Goal: Task Accomplishment & Management: Manage account settings

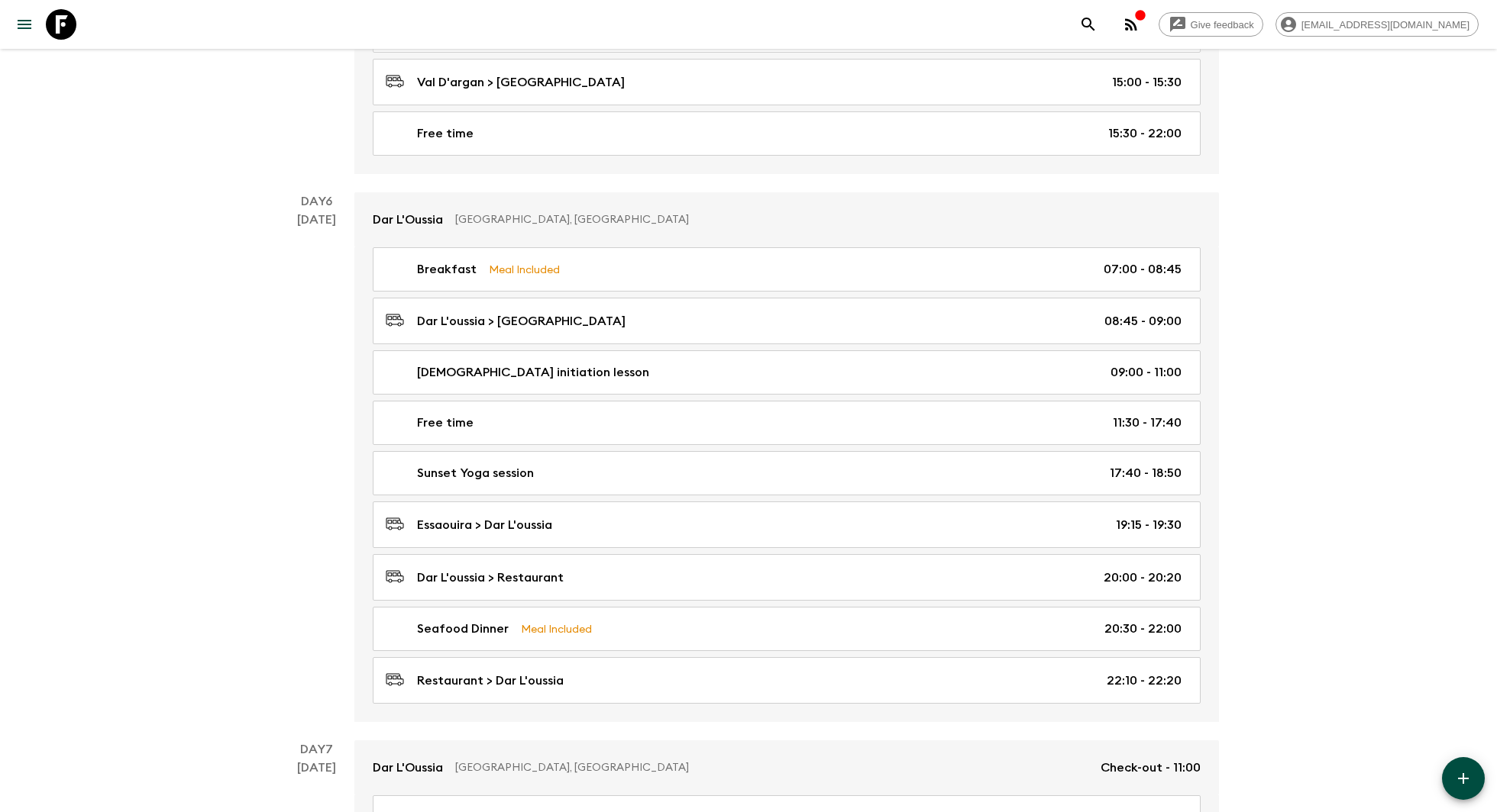
scroll to position [2421, 0]
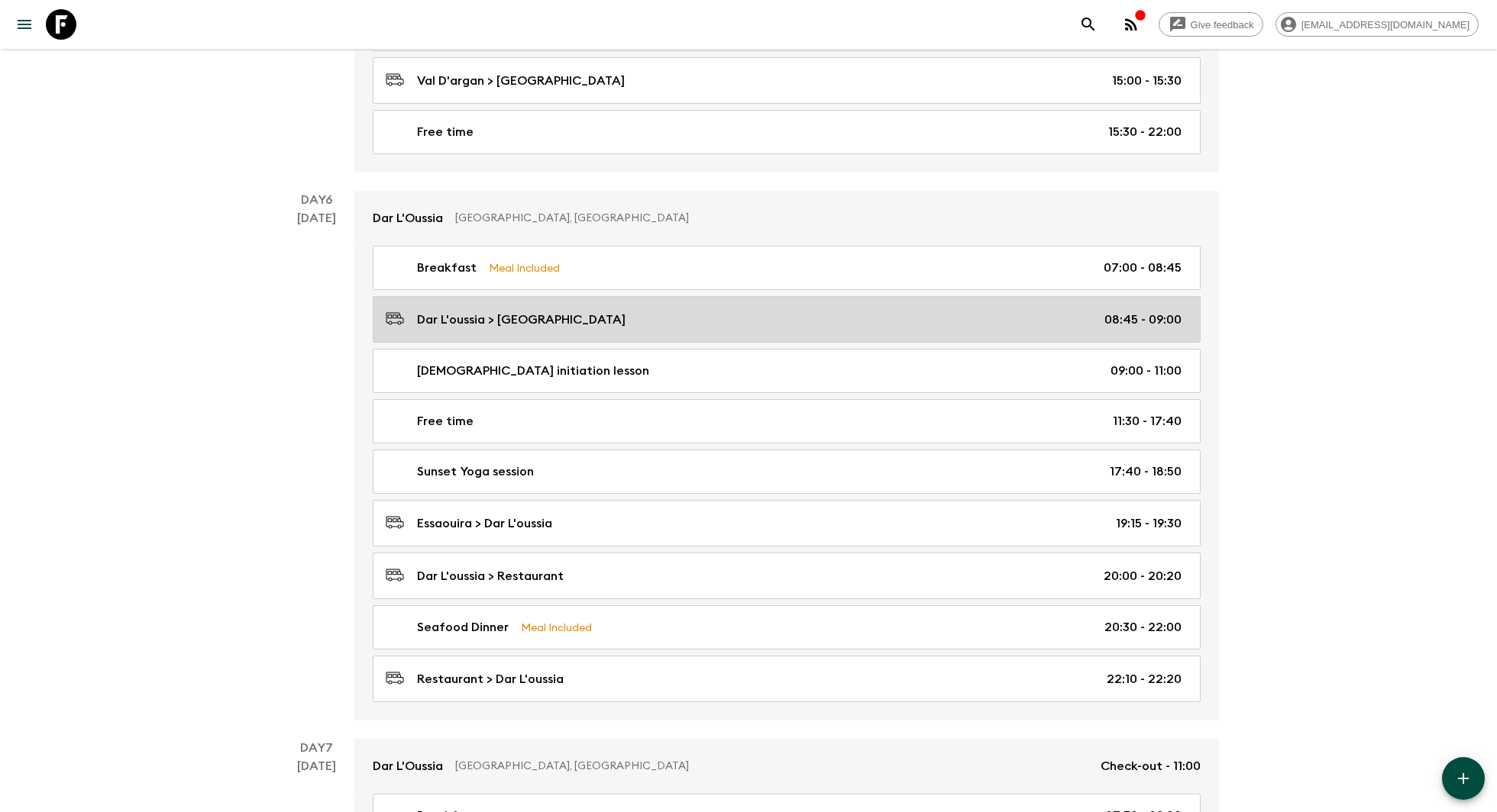
click at [536, 310] on p "Dar L'oussia > [GEOGRAPHIC_DATA]" at bounding box center [521, 319] width 209 height 18
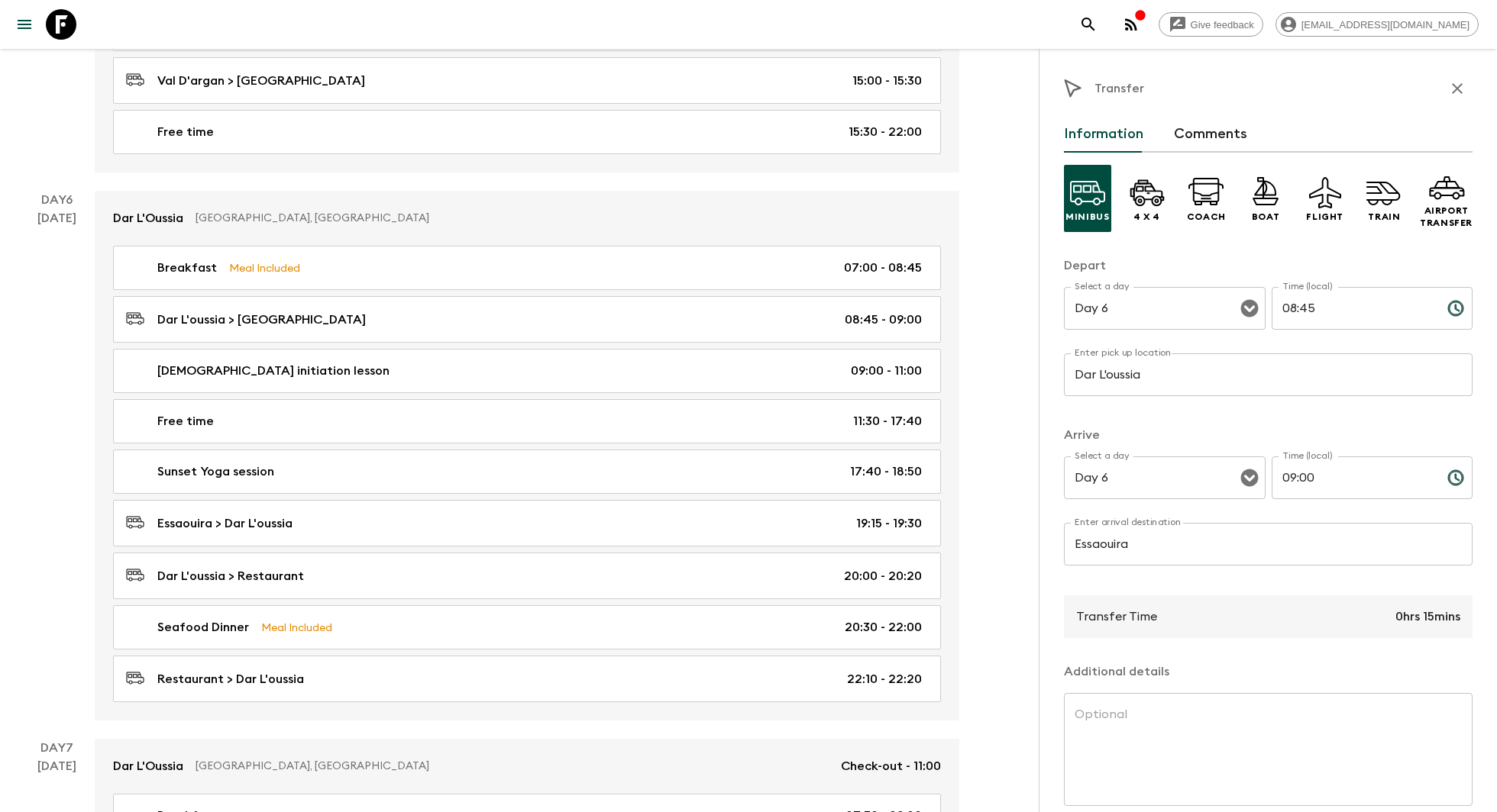
click at [1211, 383] on input "Dar L'oussia" at bounding box center [1268, 375] width 409 height 43
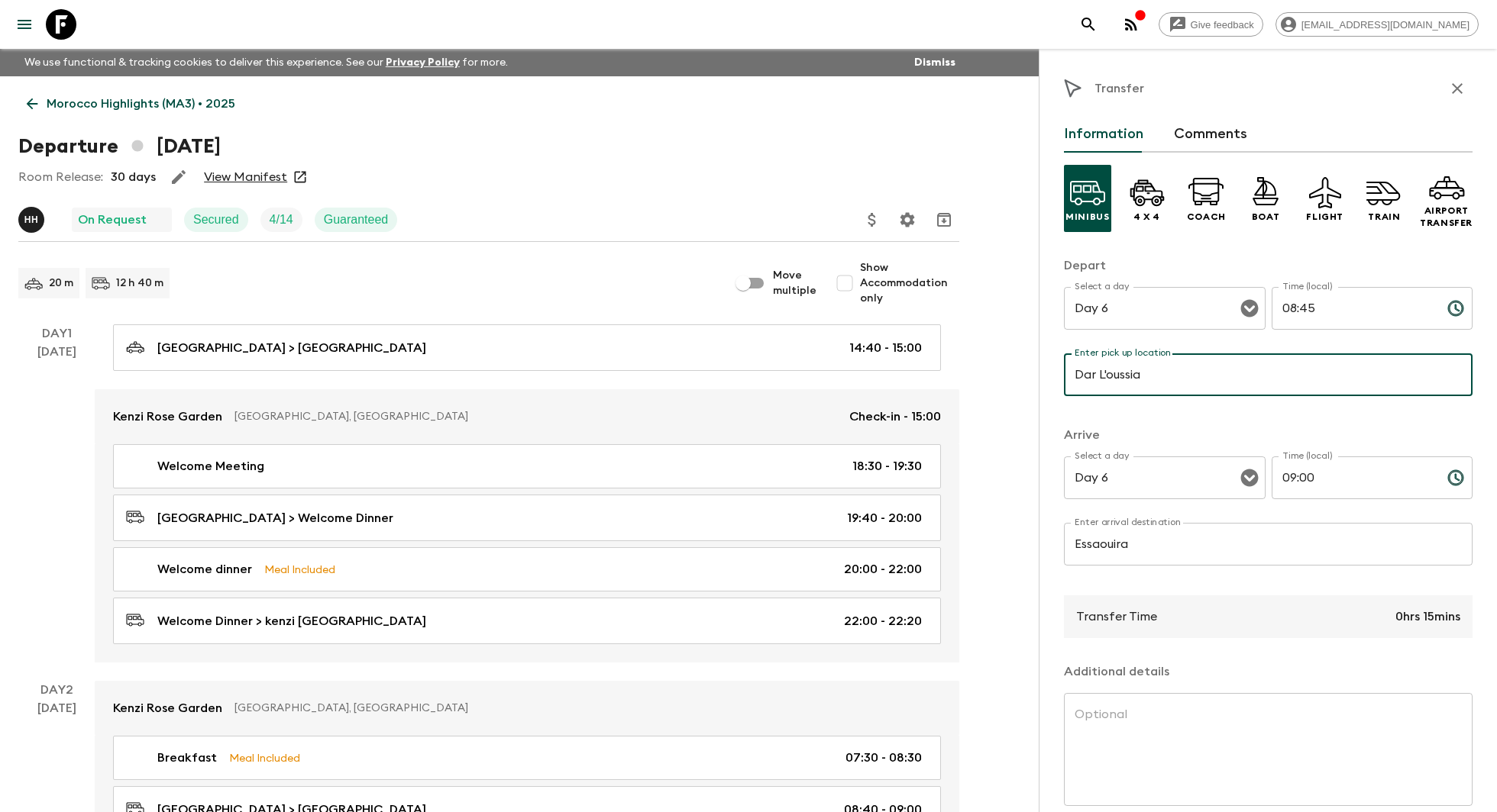
click at [1460, 83] on icon "button" at bounding box center [1456, 88] width 18 height 18
click at [52, 115] on link "Morocco Highlights (MA3) • 2025" at bounding box center [131, 104] width 226 height 30
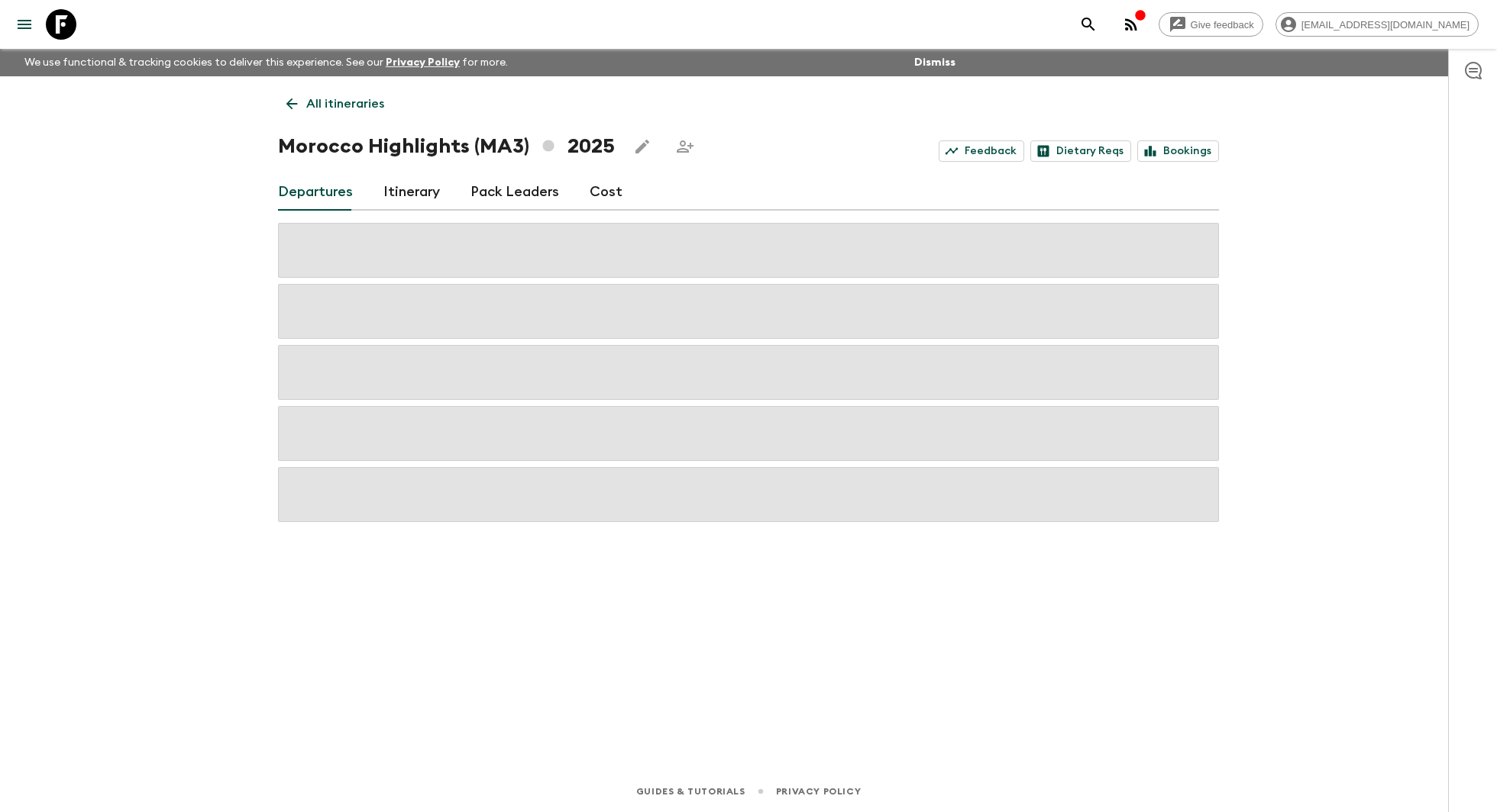
click at [391, 192] on link "Itinerary" at bounding box center [411, 192] width 56 height 37
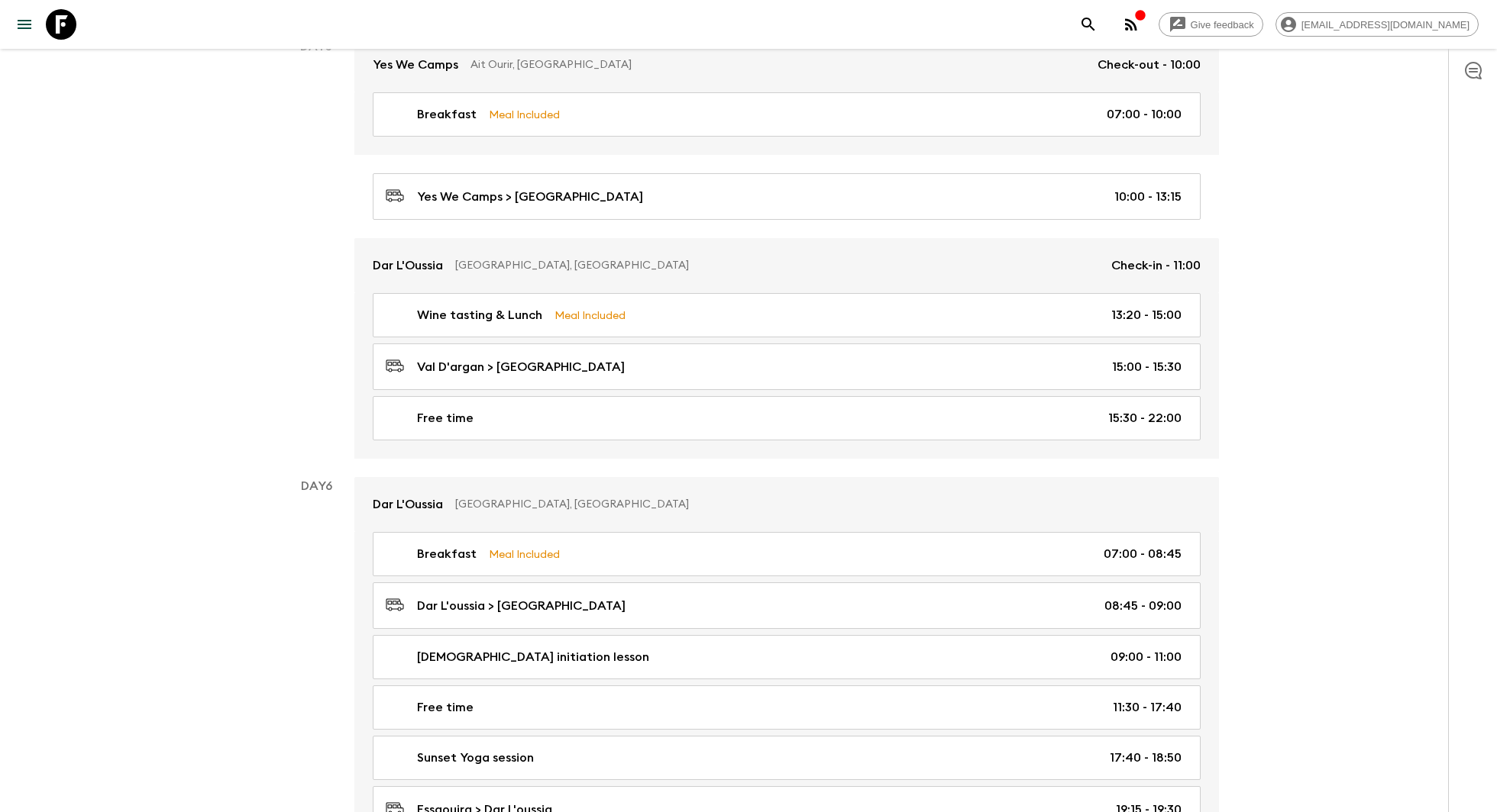
scroll to position [2160, 0]
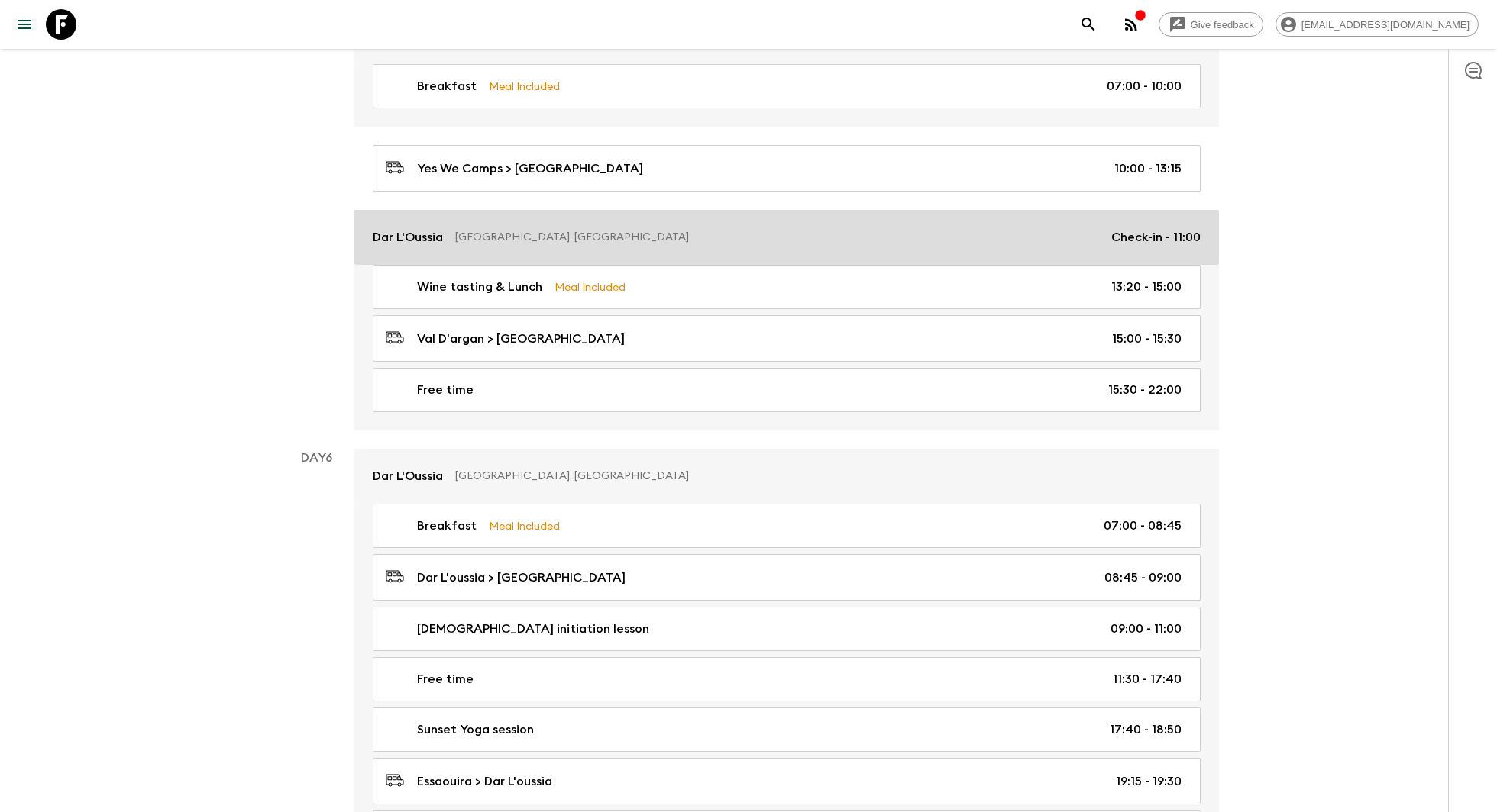
click at [471, 229] on div "Dar L'Oussia Essaouira, [GEOGRAPHIC_DATA] Check-in - 11:00" at bounding box center [786, 237] width 828 height 18
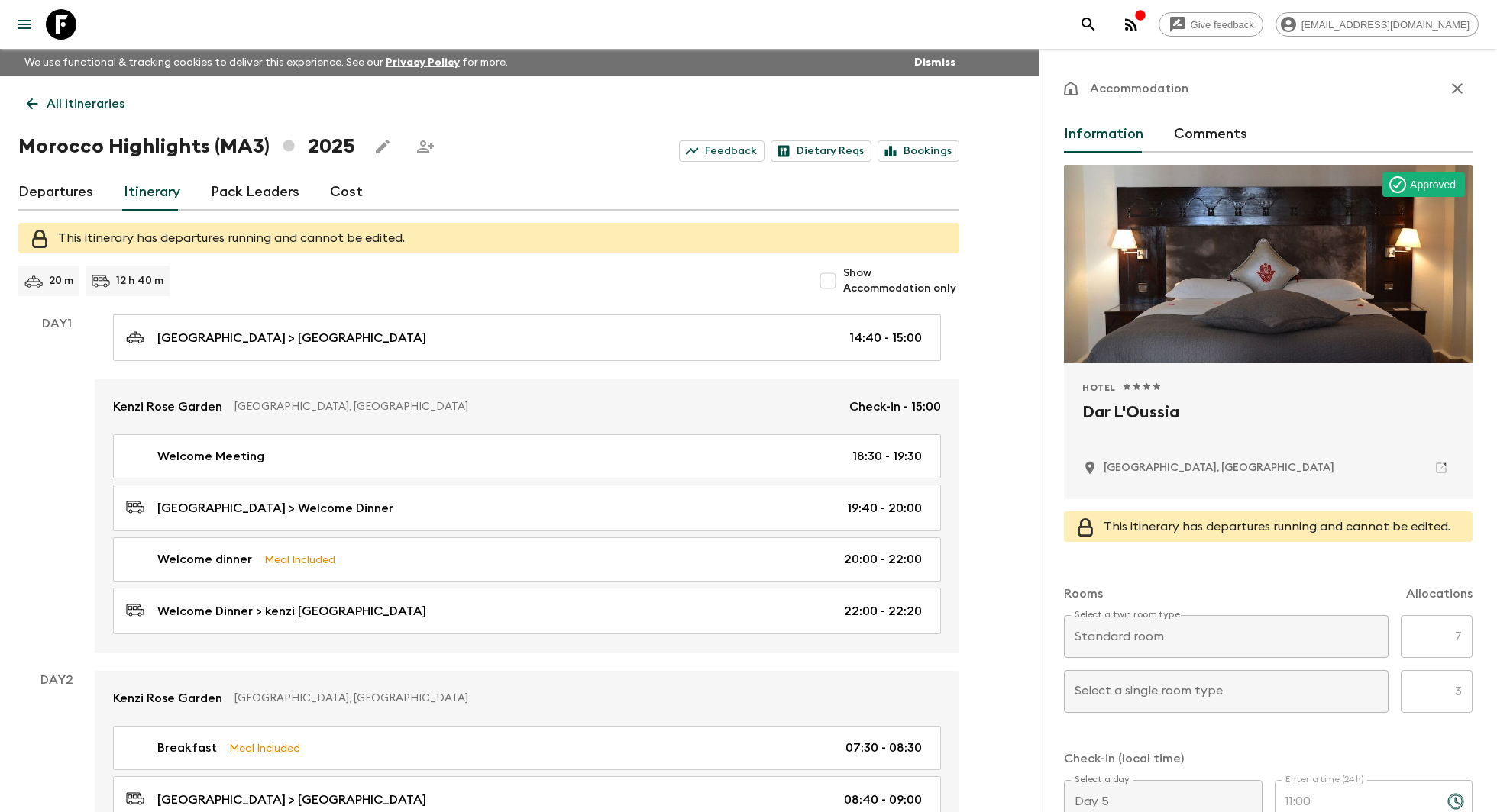
click at [21, 100] on link "All itineraries" at bounding box center [75, 104] width 114 height 30
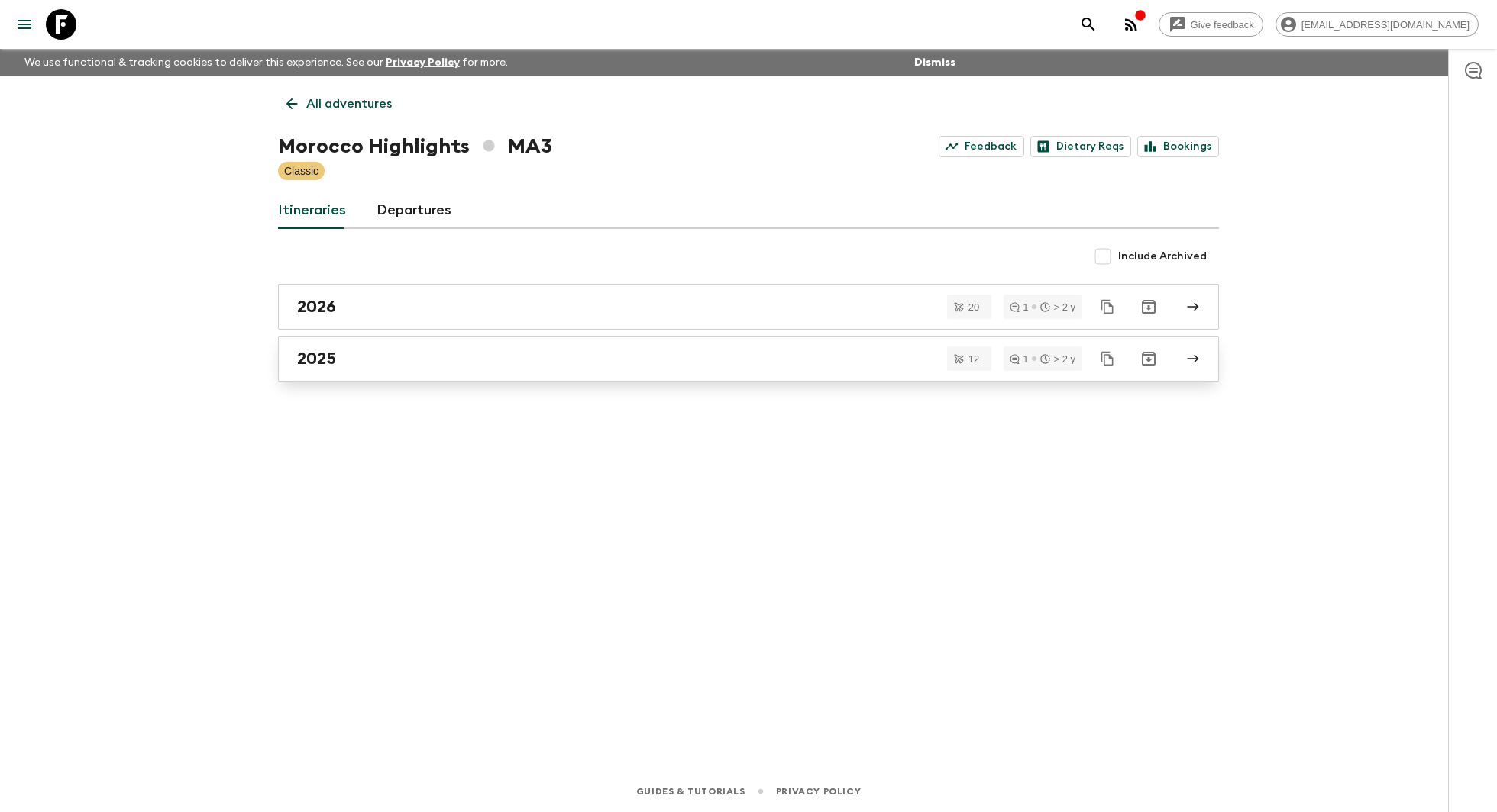
click at [430, 348] on div "2025" at bounding box center [734, 358] width 874 height 20
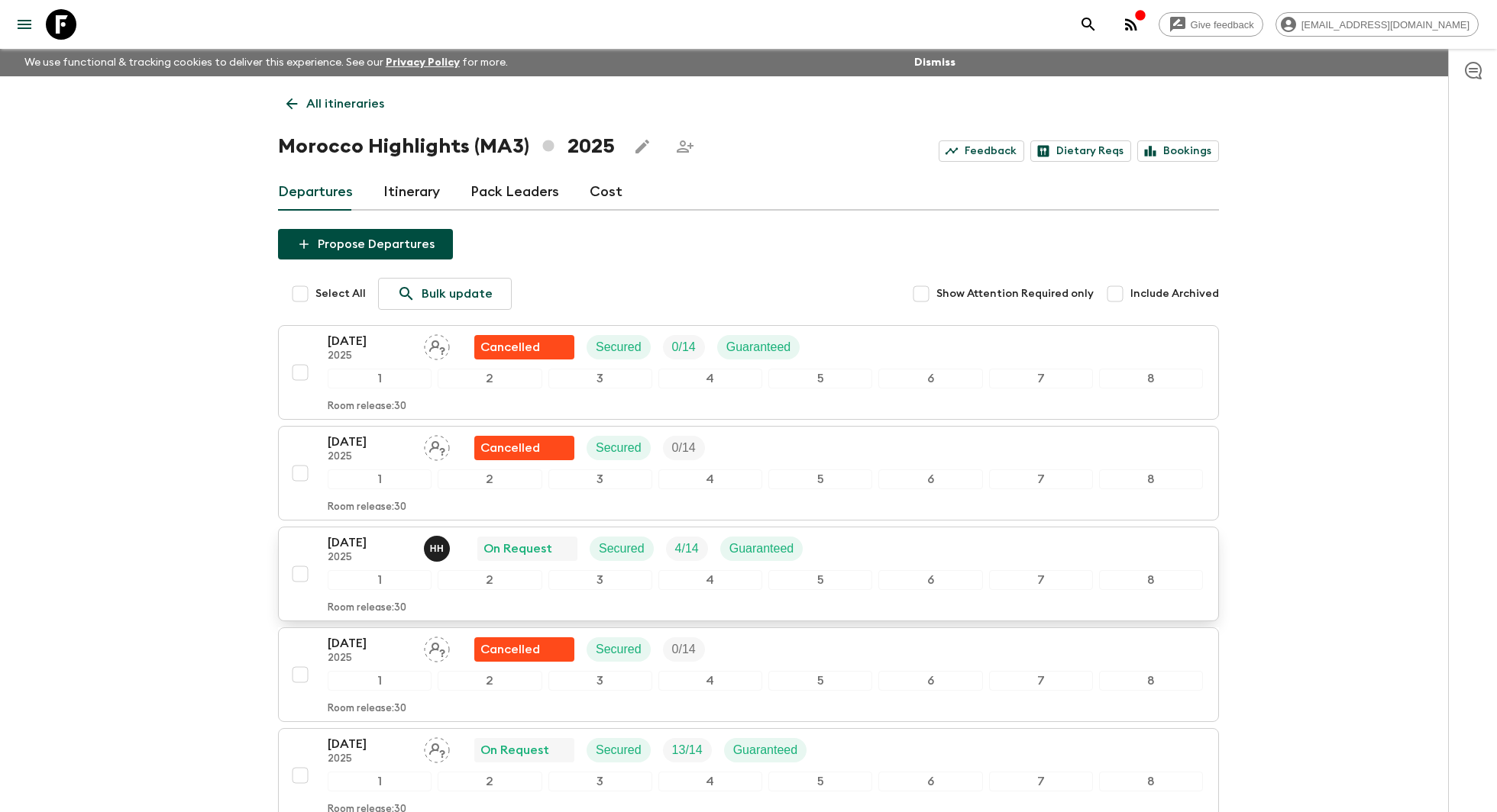
click at [910, 540] on div "[DATE] 2025 H H On Request Secured 4 / 14 Guaranteed" at bounding box center [766, 548] width 875 height 30
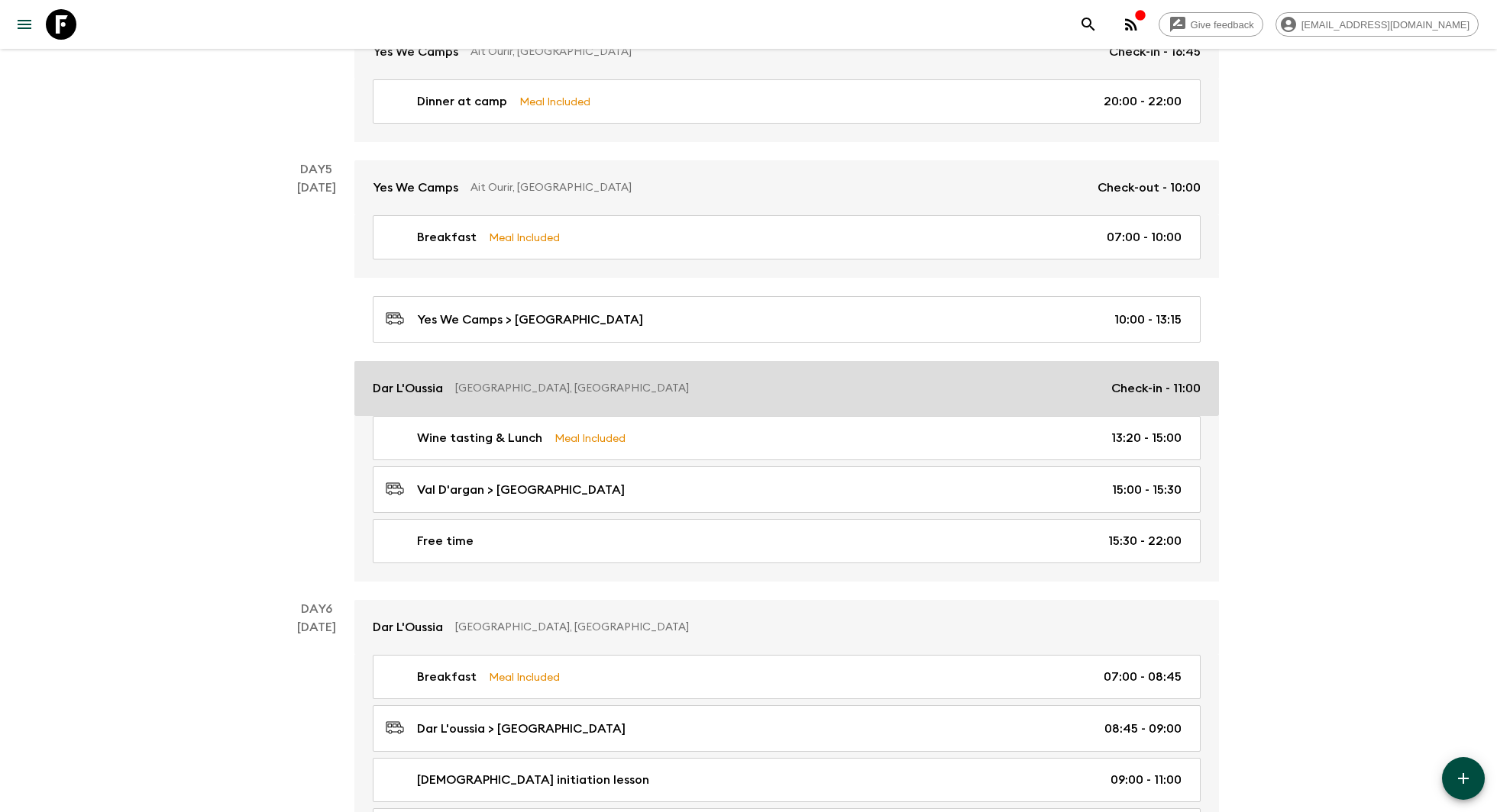
scroll to position [2031, 0]
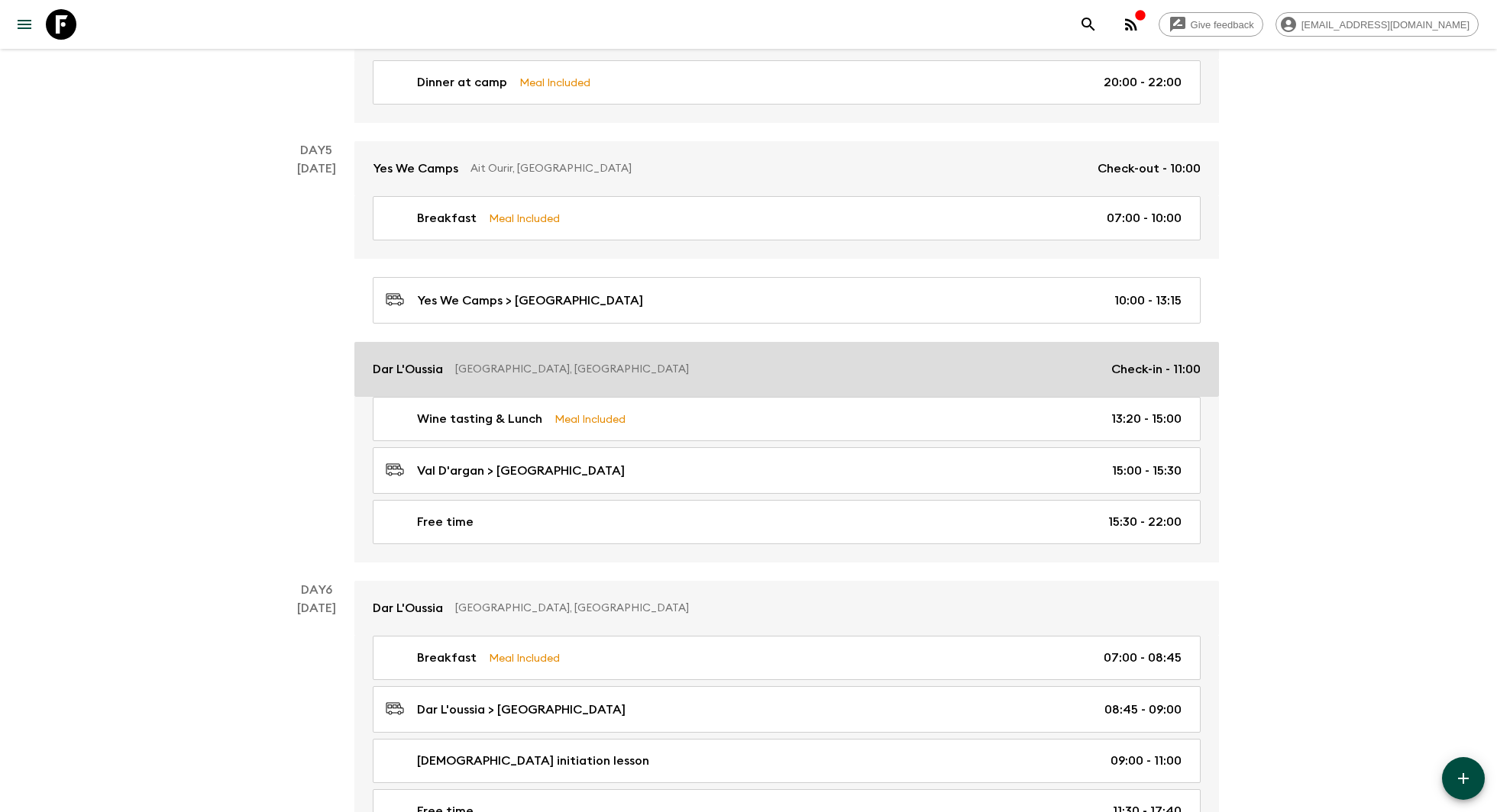
click at [563, 362] on p "[GEOGRAPHIC_DATA], [GEOGRAPHIC_DATA]" at bounding box center [777, 369] width 644 height 15
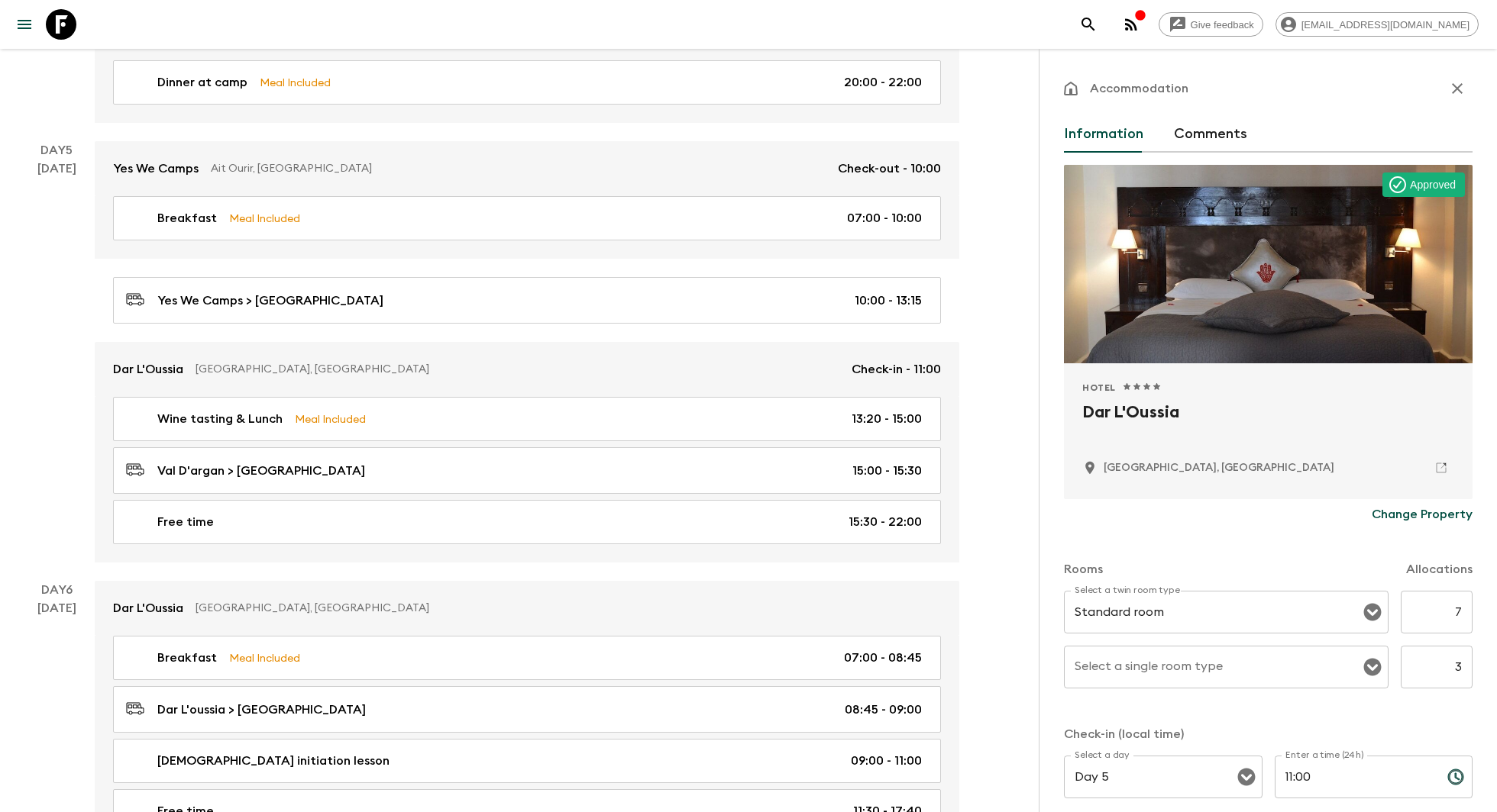
click at [1418, 518] on p "Change Property" at bounding box center [1422, 514] width 101 height 18
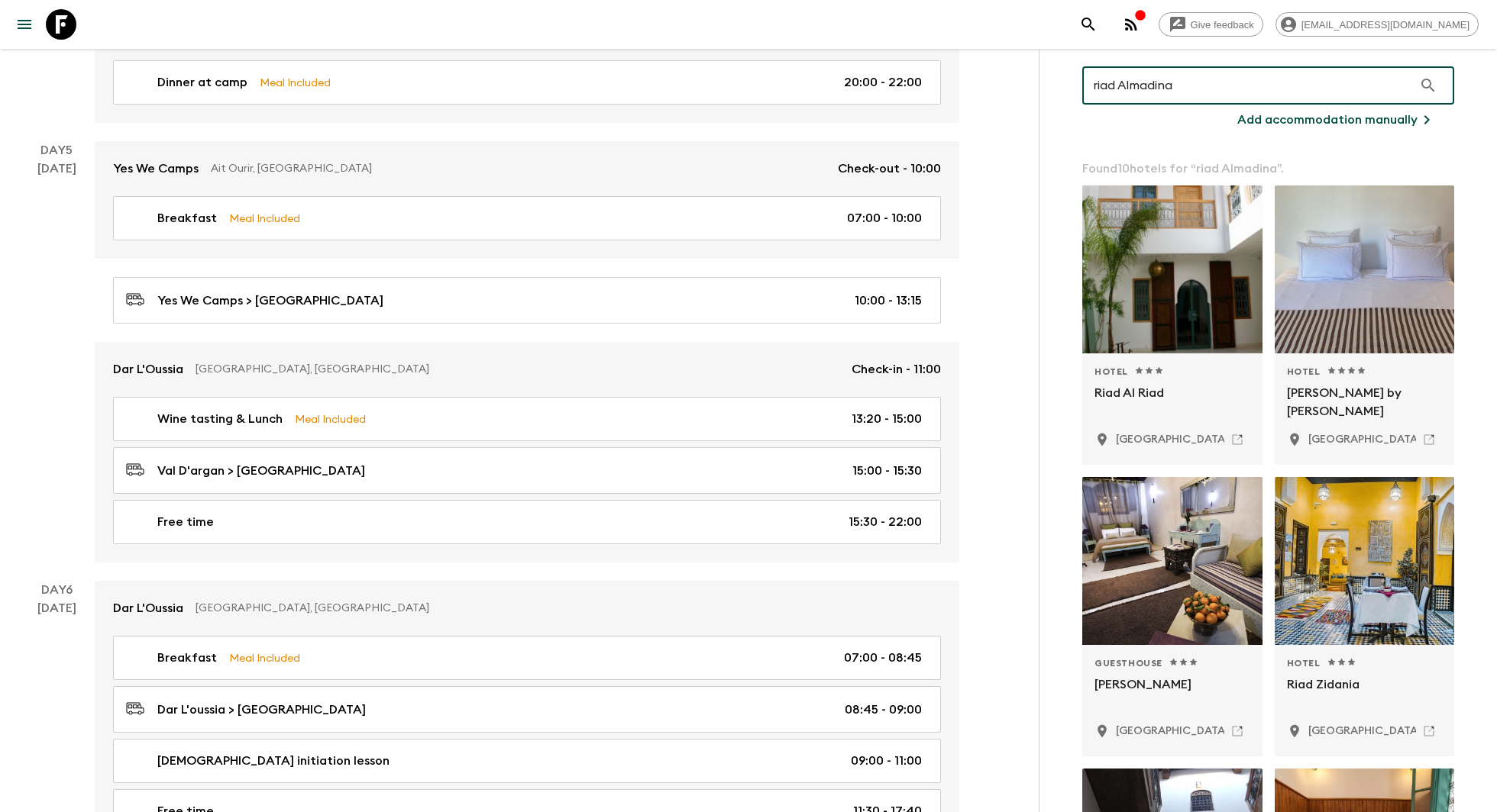
scroll to position [83, 0]
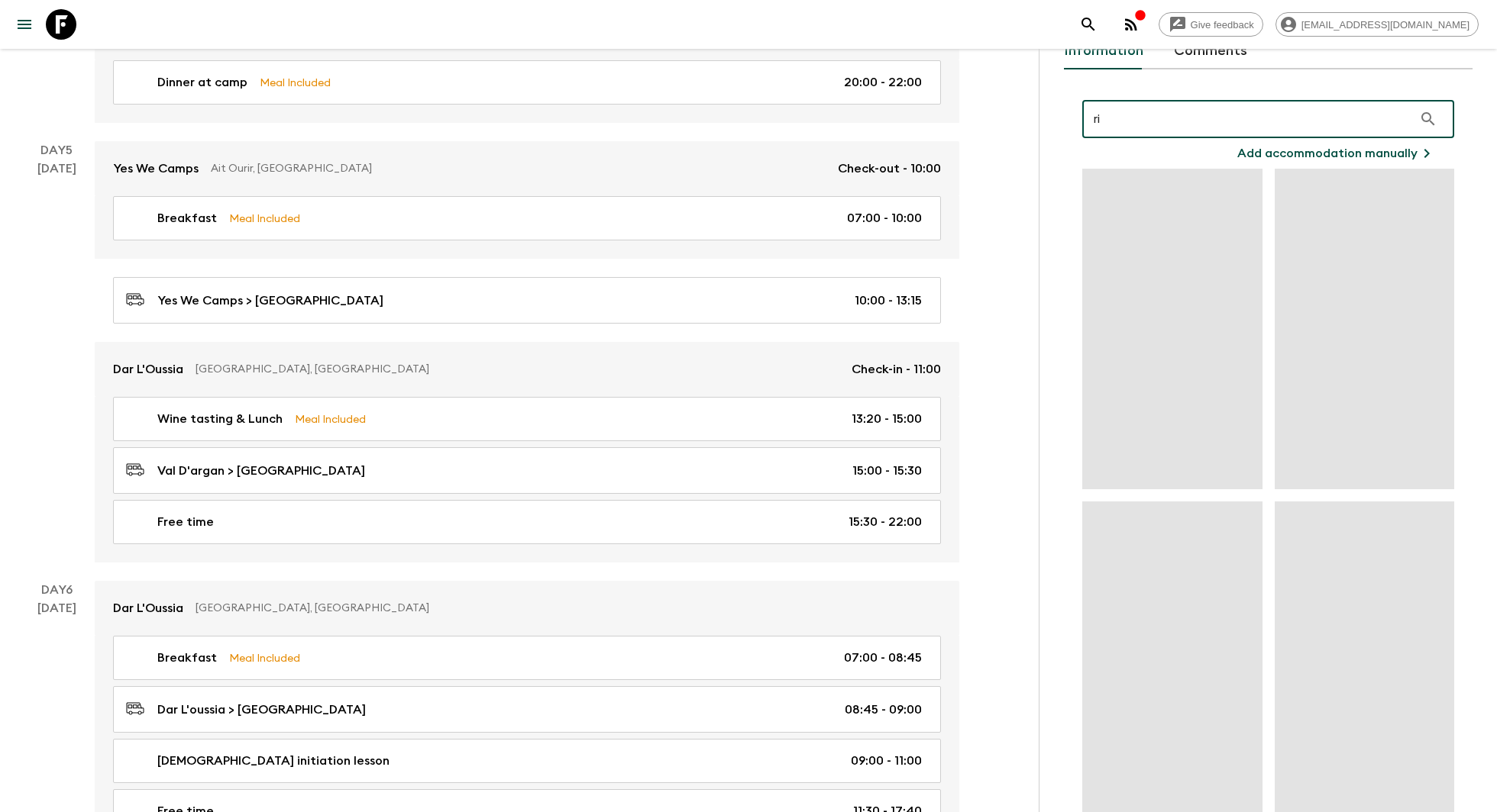
type input "r"
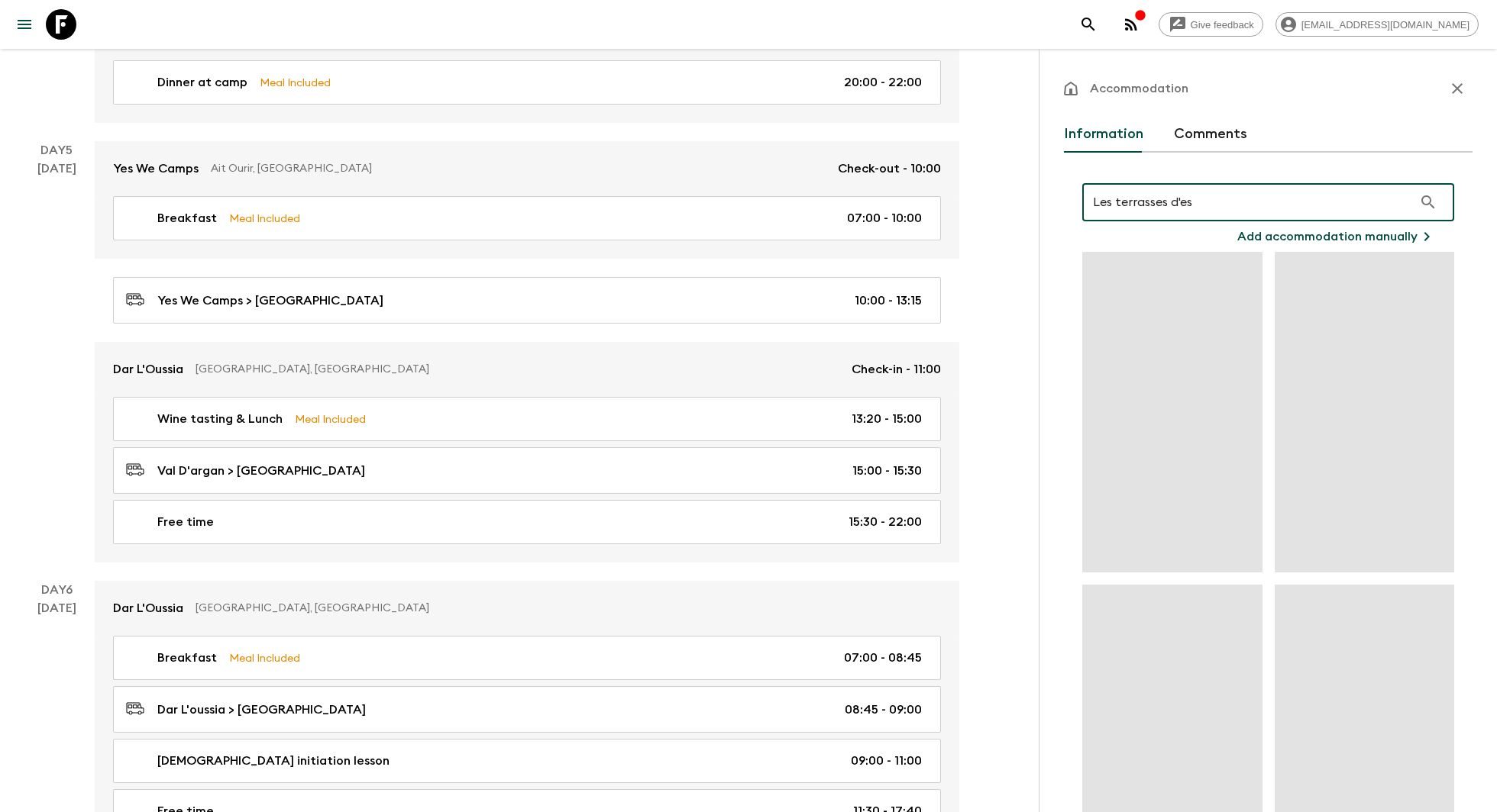
type input "Les terrasses d'ess"
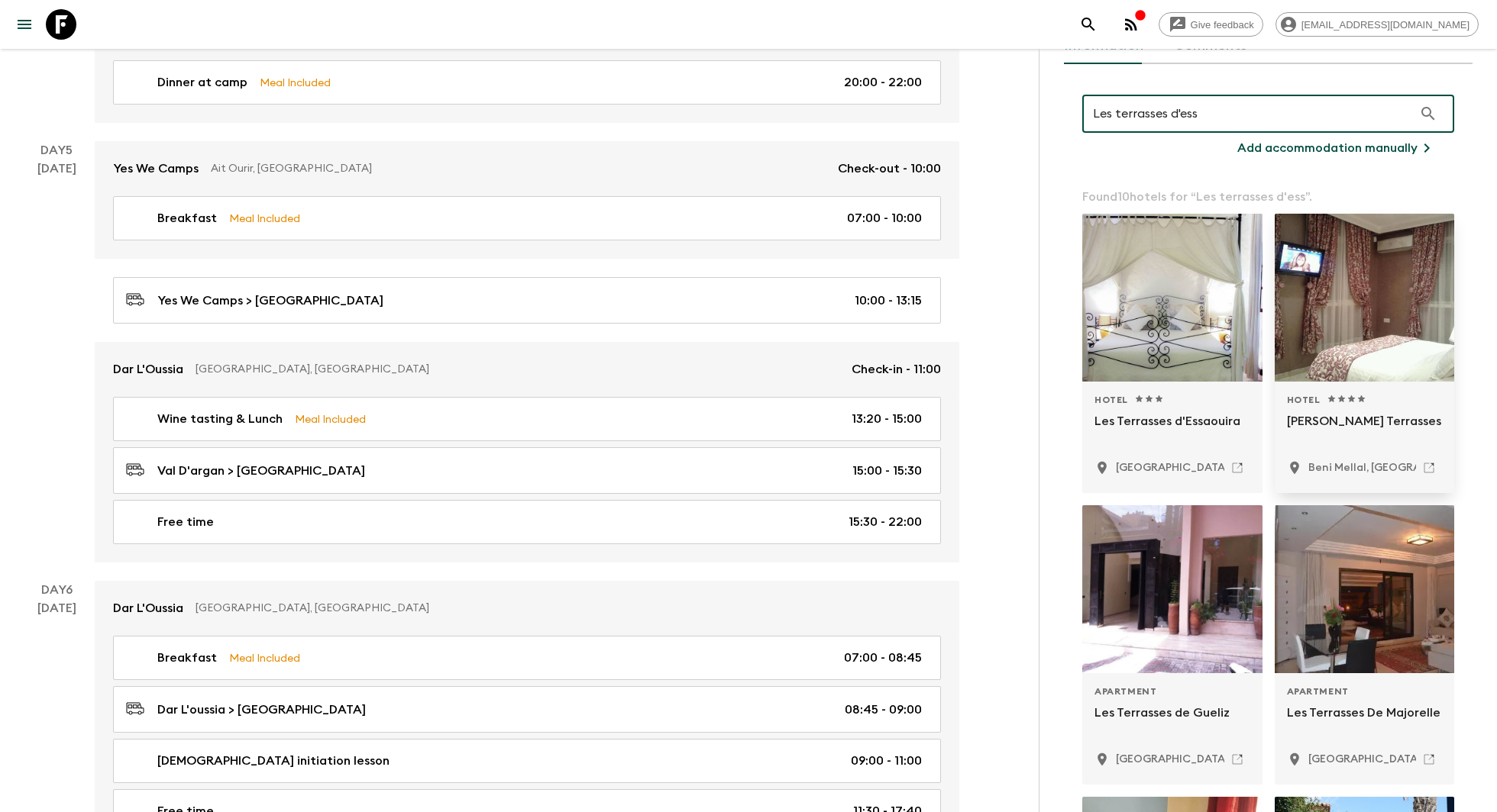
scroll to position [90, 0]
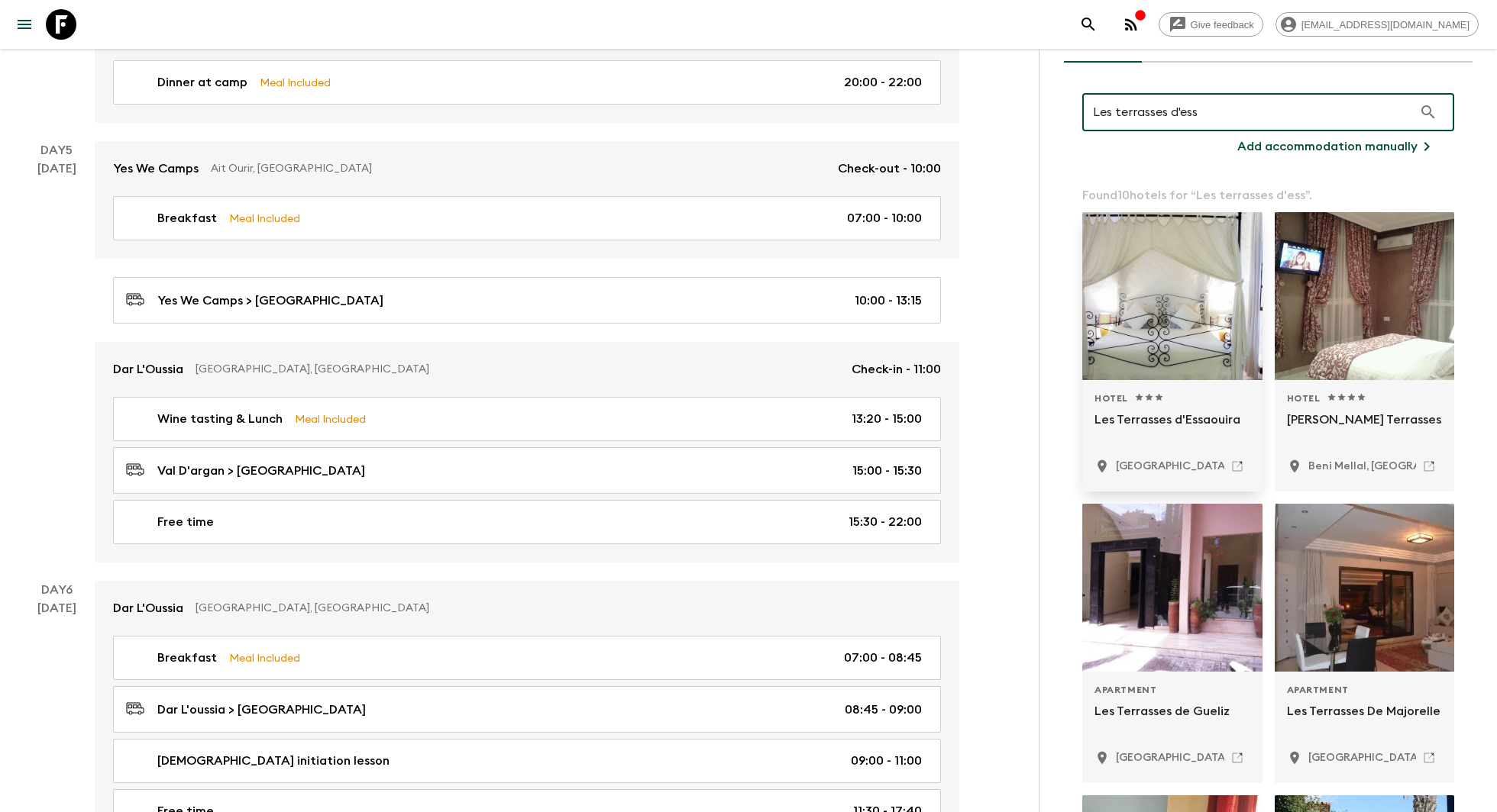
click at [1159, 398] on div "1 Star 2 Stars 3 Stars 4 Stars 5 Stars" at bounding box center [1149, 398] width 30 height 12
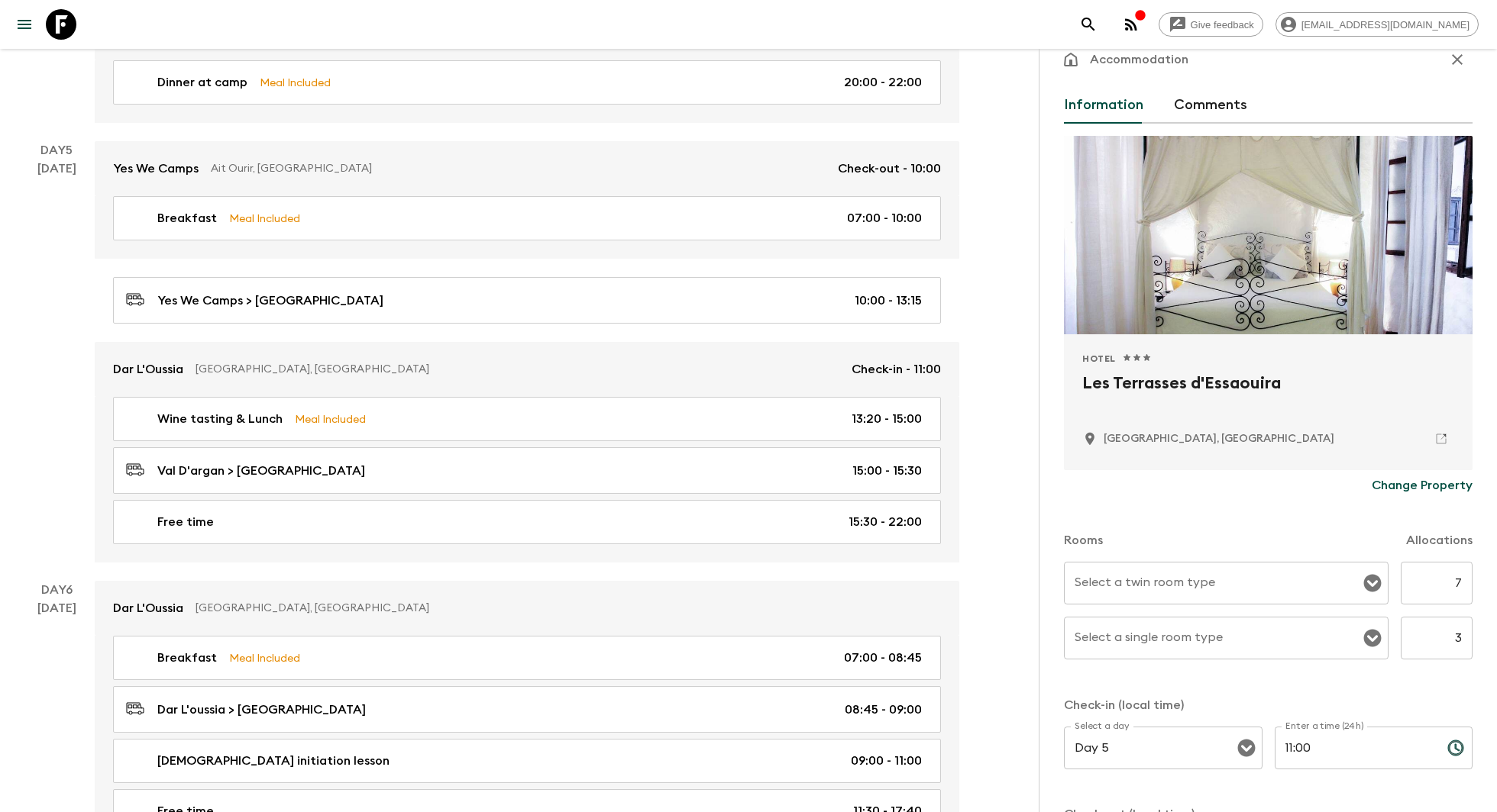
scroll to position [30, 0]
